Goal: Task Accomplishment & Management: Complete application form

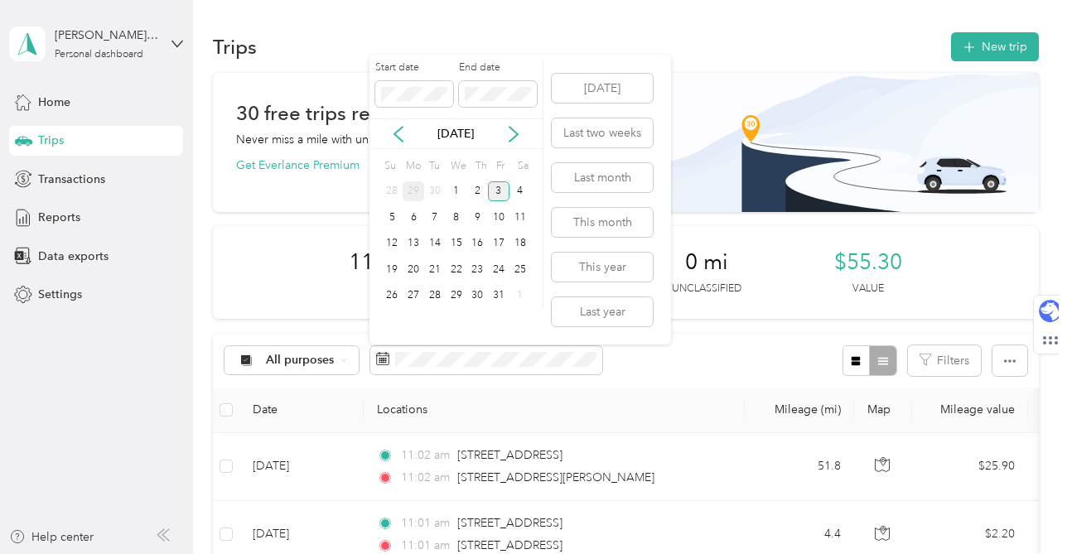
click at [413, 191] on div "29" at bounding box center [414, 191] width 22 height 21
click at [503, 294] on div "3" at bounding box center [499, 296] width 22 height 21
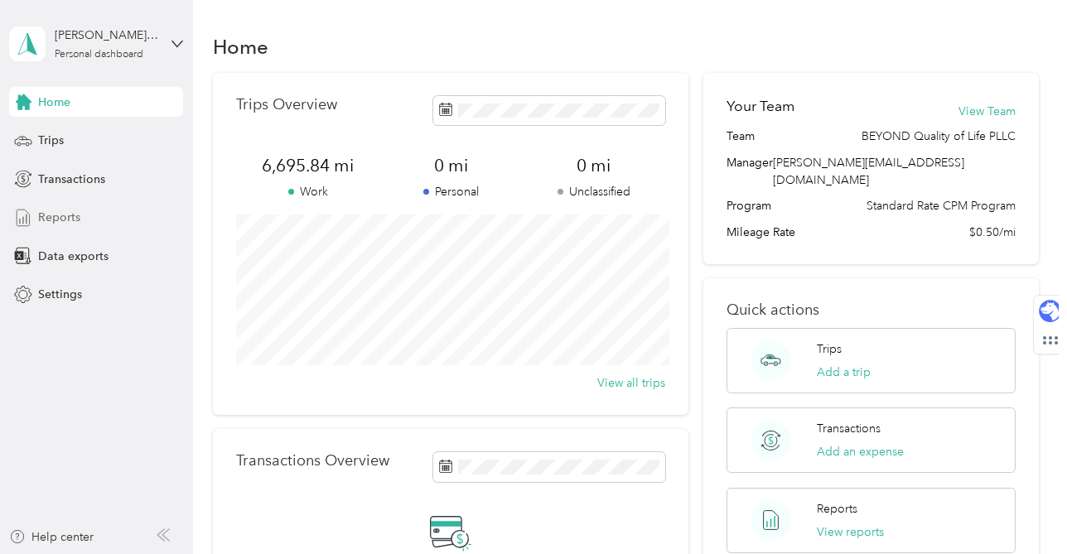
click at [91, 213] on div "Reports" at bounding box center [96, 218] width 174 height 30
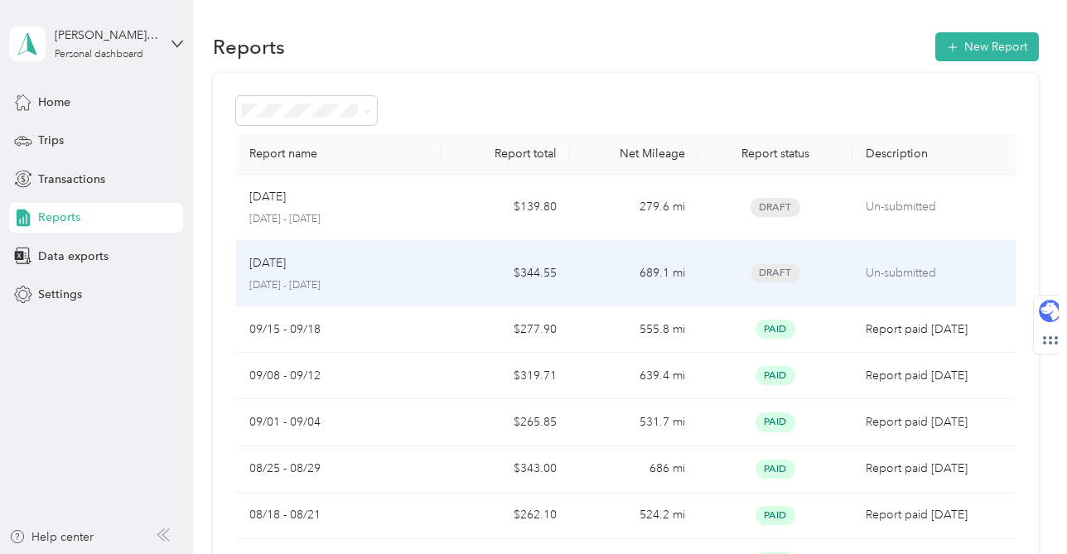
click at [447, 277] on td "$344.55" at bounding box center [505, 274] width 128 height 66
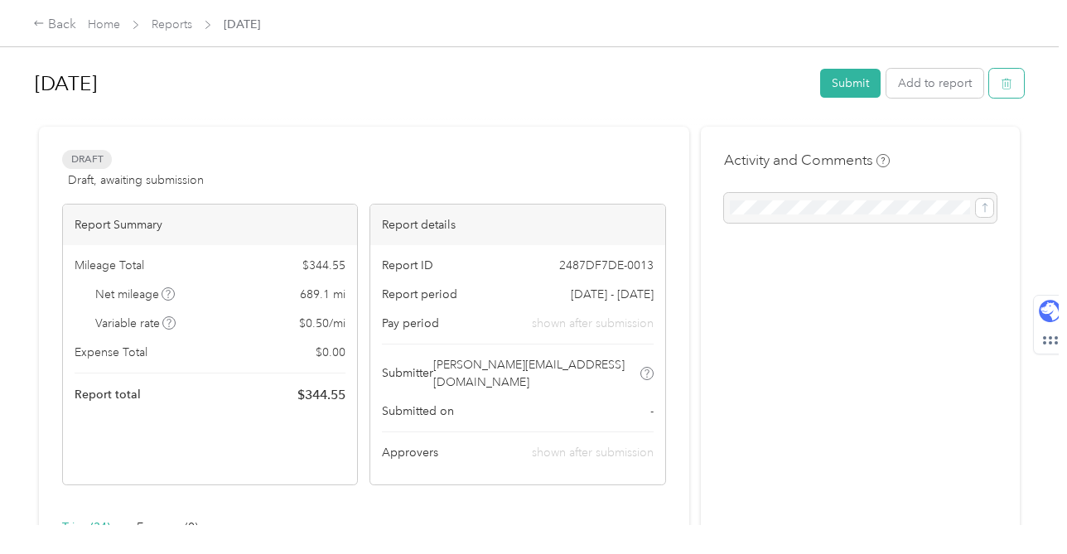
click at [1024, 86] on button "button" at bounding box center [1006, 83] width 35 height 29
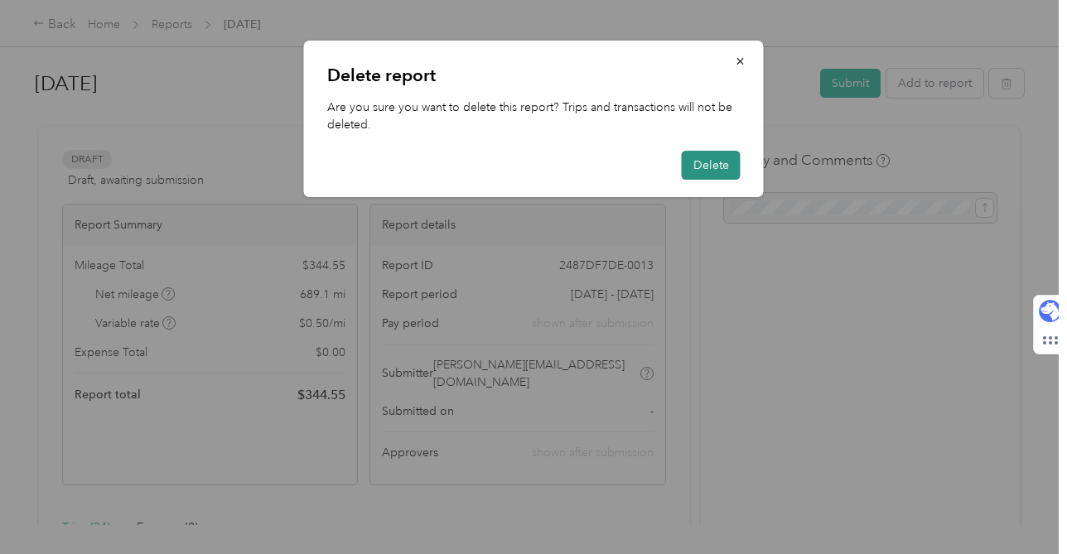
click at [713, 167] on button "Delete" at bounding box center [711, 165] width 59 height 29
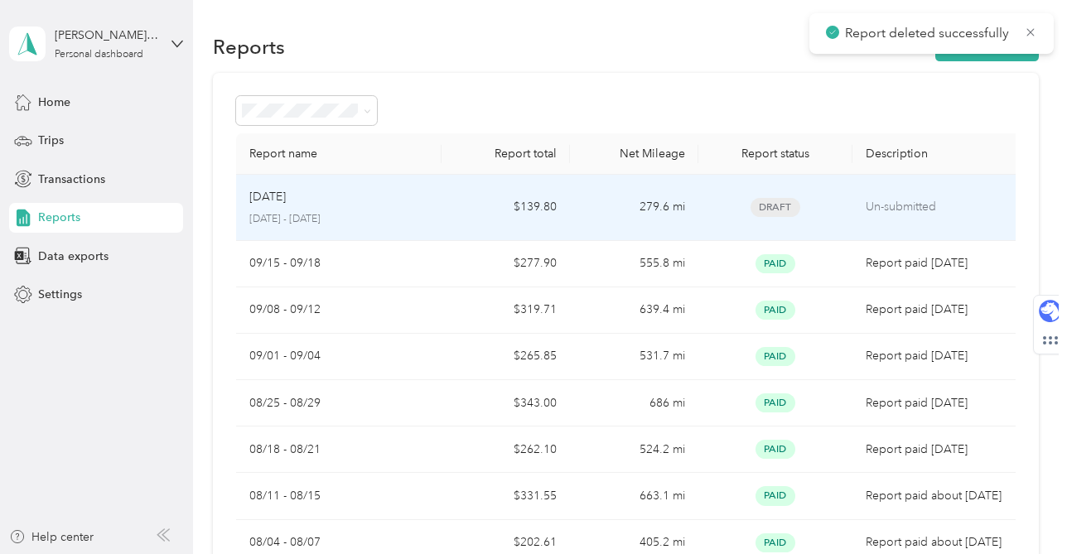
click at [428, 200] on div "[DATE]" at bounding box center [338, 197] width 179 height 18
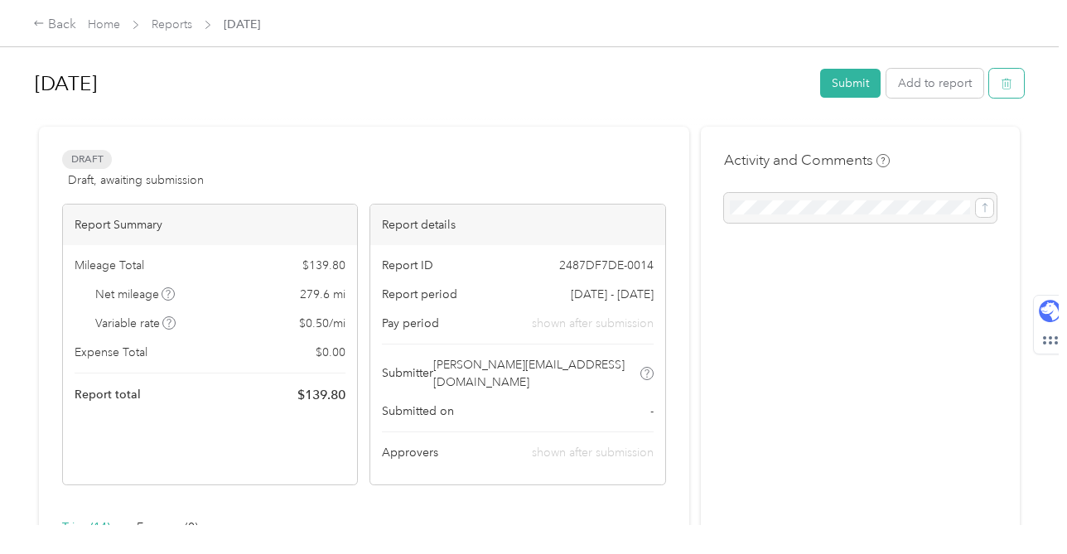
click at [1012, 87] on icon "button" at bounding box center [1007, 84] width 12 height 12
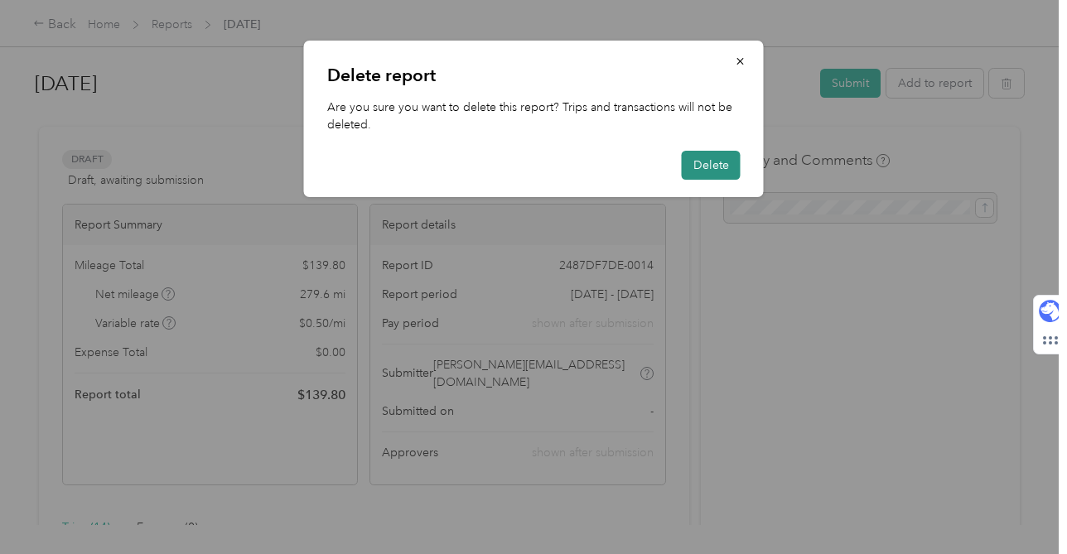
click at [713, 169] on button "Delete" at bounding box center [711, 165] width 59 height 29
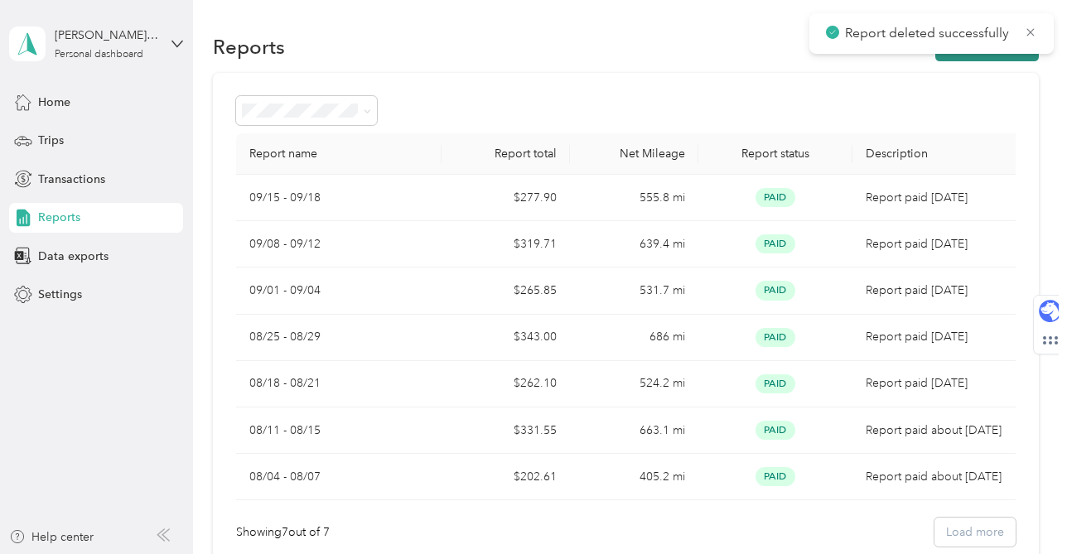
click at [993, 57] on button "New Report" at bounding box center [987, 46] width 104 height 29
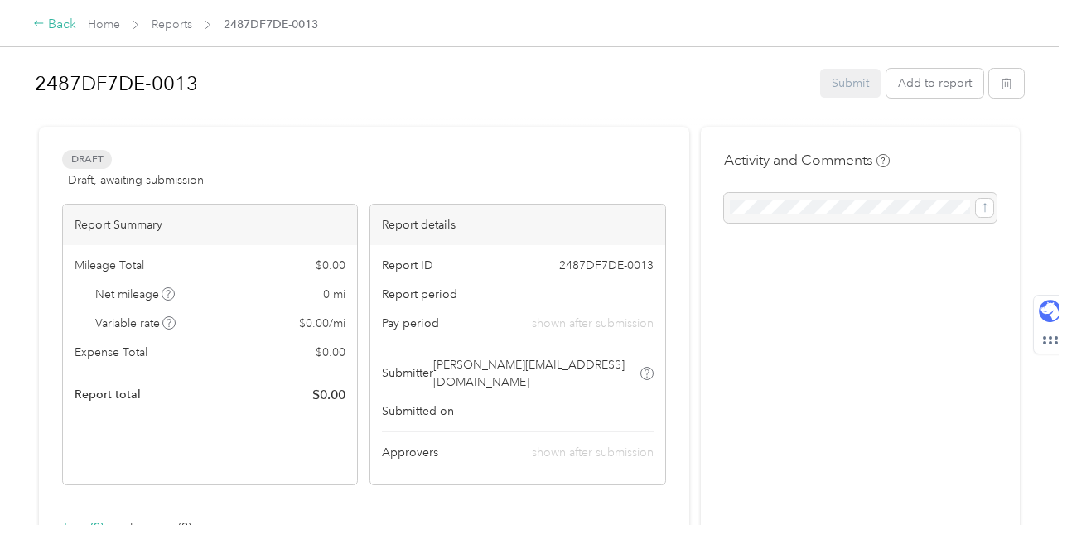
click at [64, 25] on div "Back" at bounding box center [54, 25] width 43 height 20
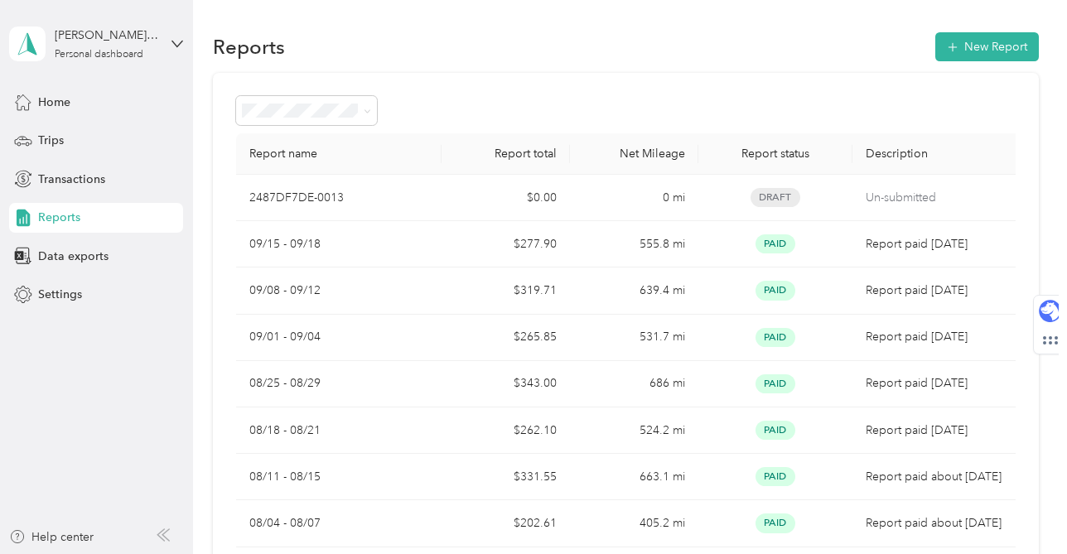
click at [58, 212] on span "Reports" at bounding box center [59, 217] width 42 height 17
click at [994, 44] on button "New Report" at bounding box center [987, 46] width 104 height 29
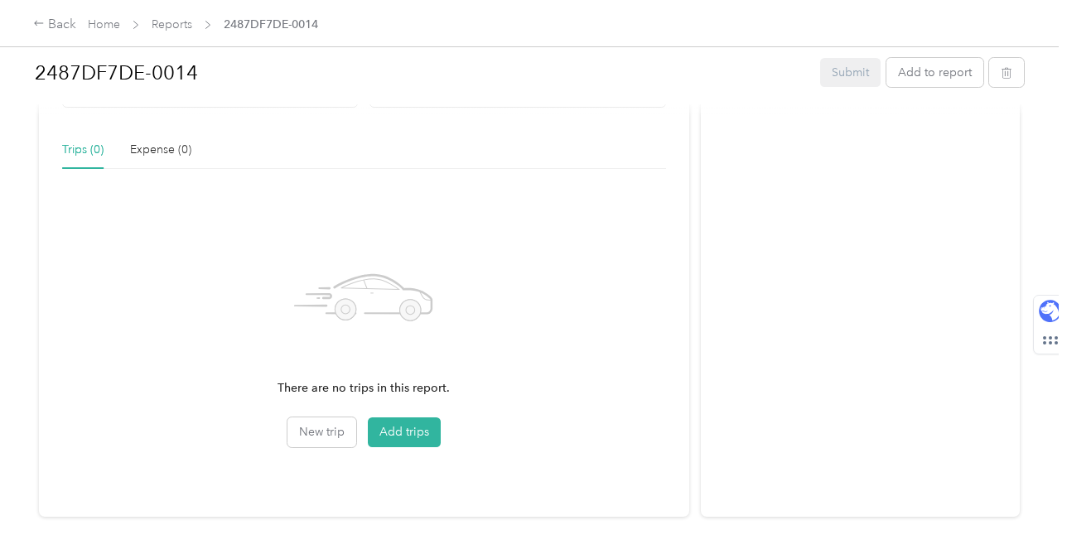
scroll to position [381, 0]
click at [406, 414] on button "Add trips" at bounding box center [404, 429] width 73 height 30
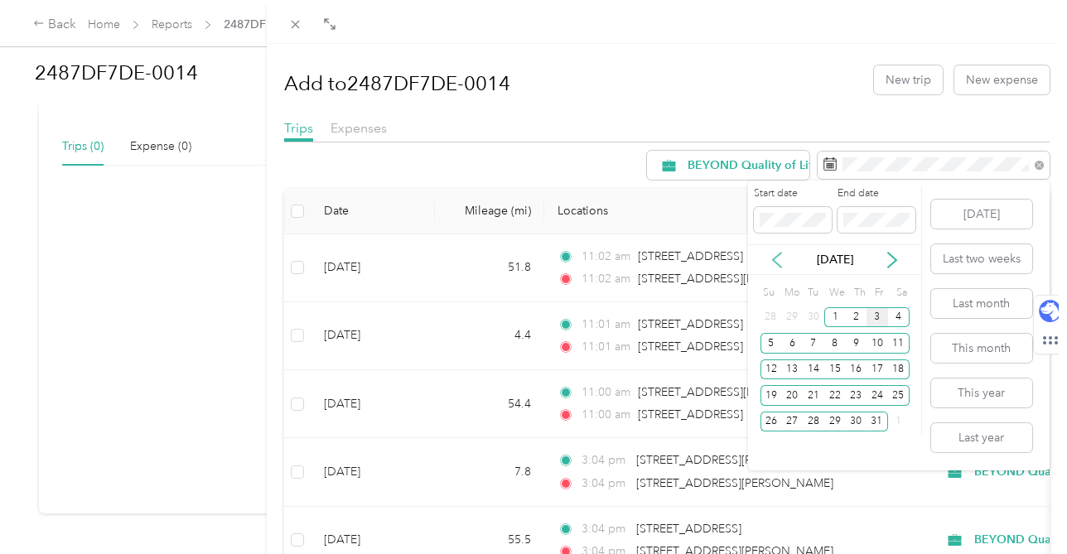
click at [776, 263] on icon at bounding box center [777, 260] width 8 height 15
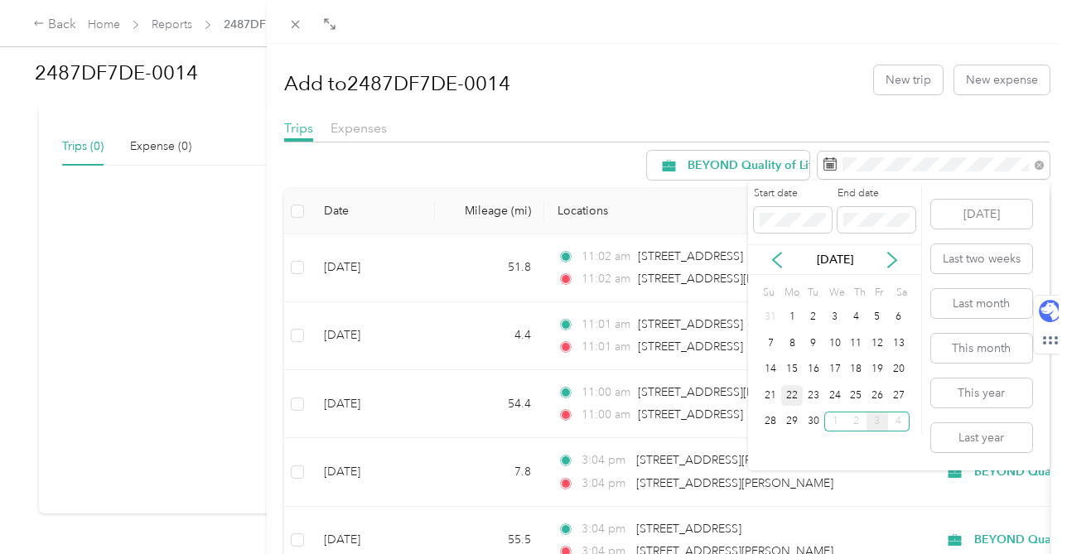
click at [793, 396] on div "22" at bounding box center [792, 395] width 22 height 21
click at [875, 398] on div "26" at bounding box center [877, 395] width 22 height 21
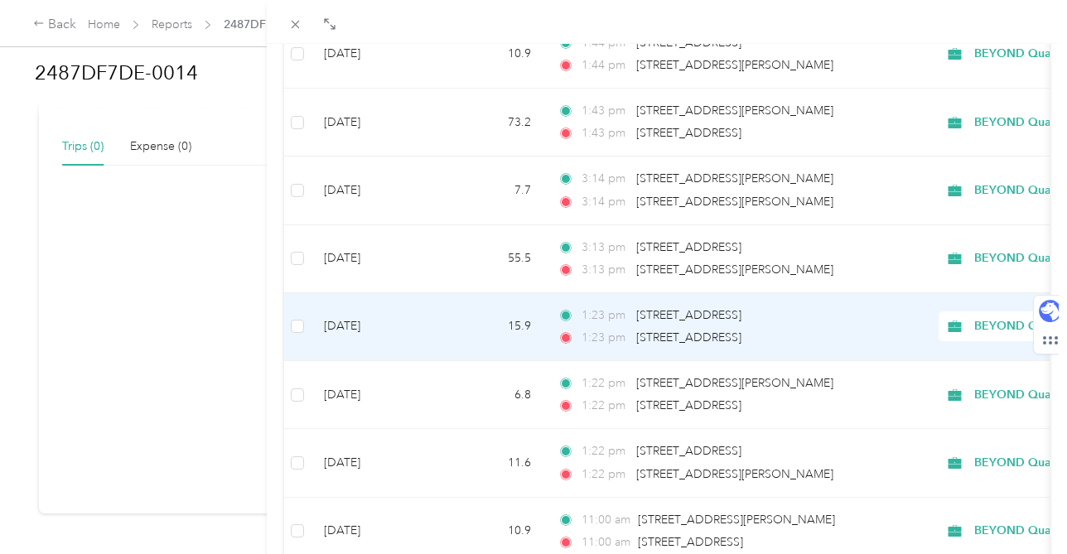
scroll to position [1498, 0]
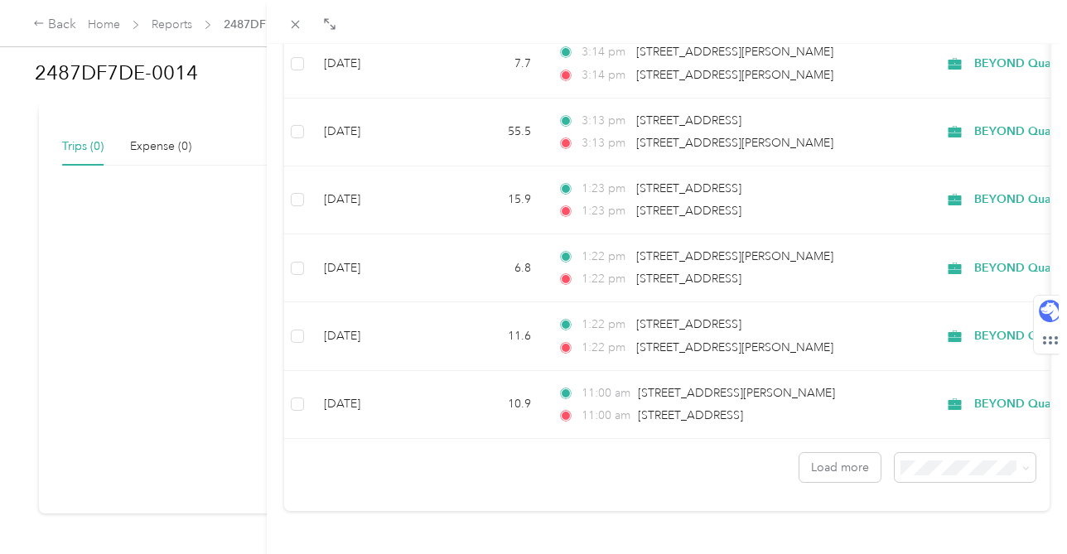
click at [976, 411] on div "50 per load" at bounding box center [965, 406] width 118 height 17
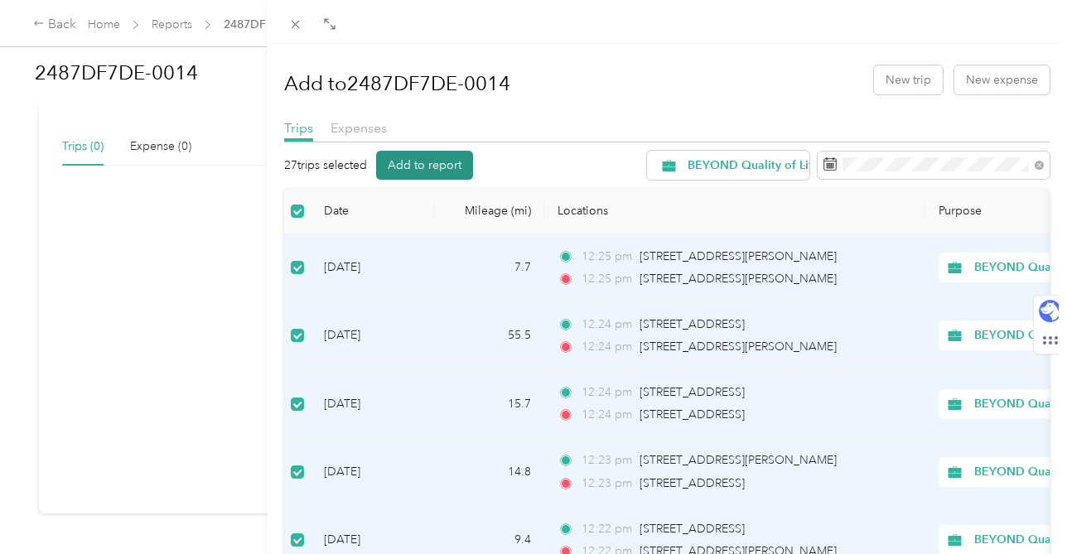
click at [426, 171] on button "Add to report" at bounding box center [424, 165] width 97 height 29
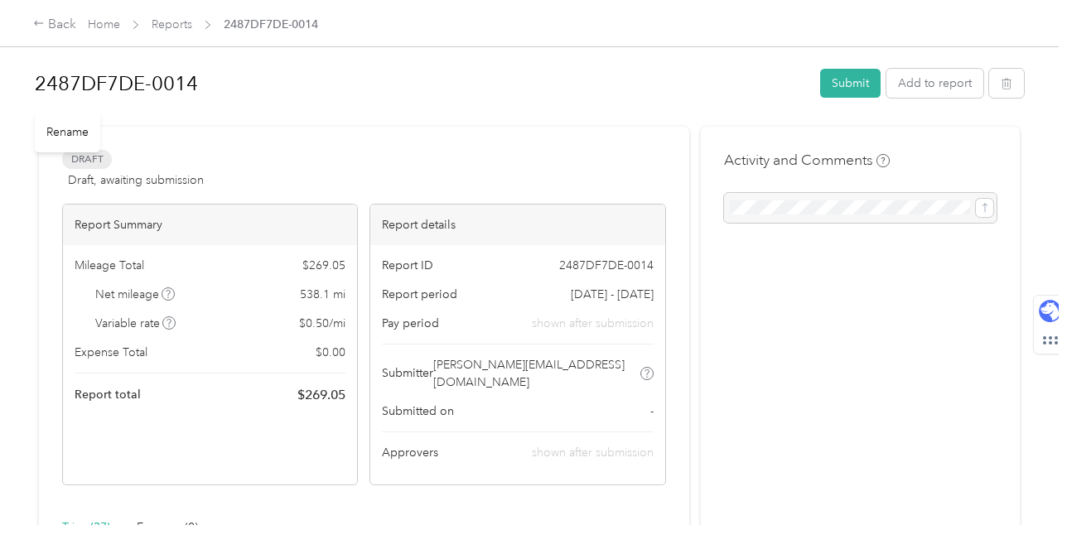
click at [147, 84] on h1 "2487DF7DE-0014" at bounding box center [422, 84] width 774 height 40
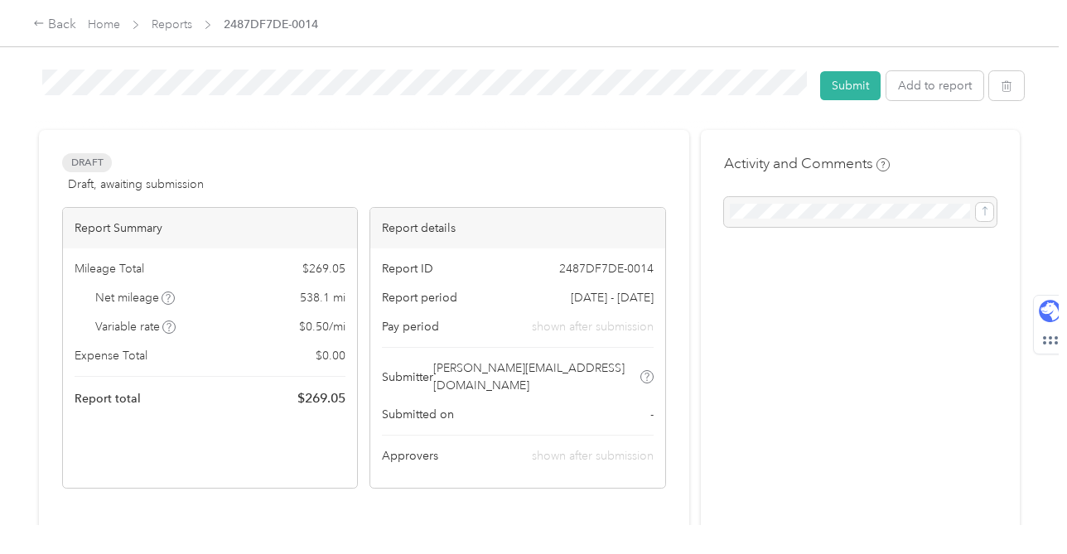
click at [24, 80] on div "2487DF7DE-0014 Submit Add to report Draft Draft, awaiting submission View activ…" at bounding box center [529, 262] width 1059 height 525
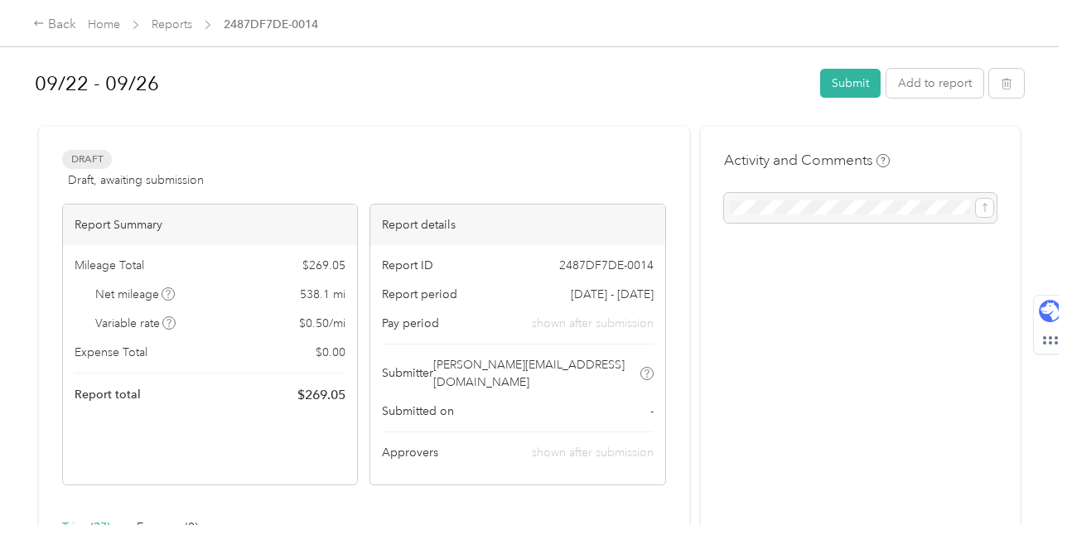
click at [864, 84] on button "Submit" at bounding box center [850, 83] width 60 height 29
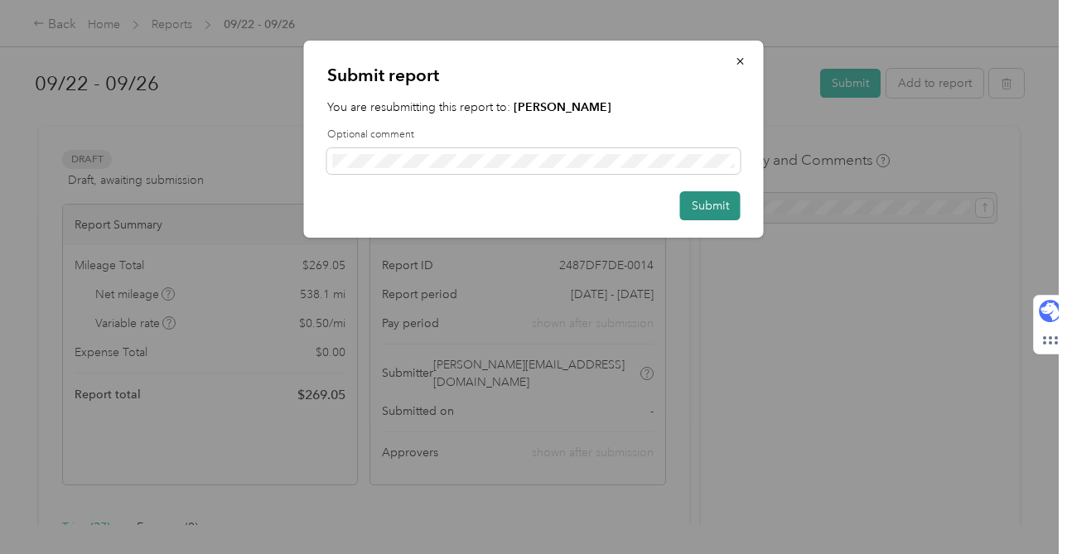
click at [720, 211] on button "Submit" at bounding box center [710, 205] width 60 height 29
